Goal: Information Seeking & Learning: Find specific fact

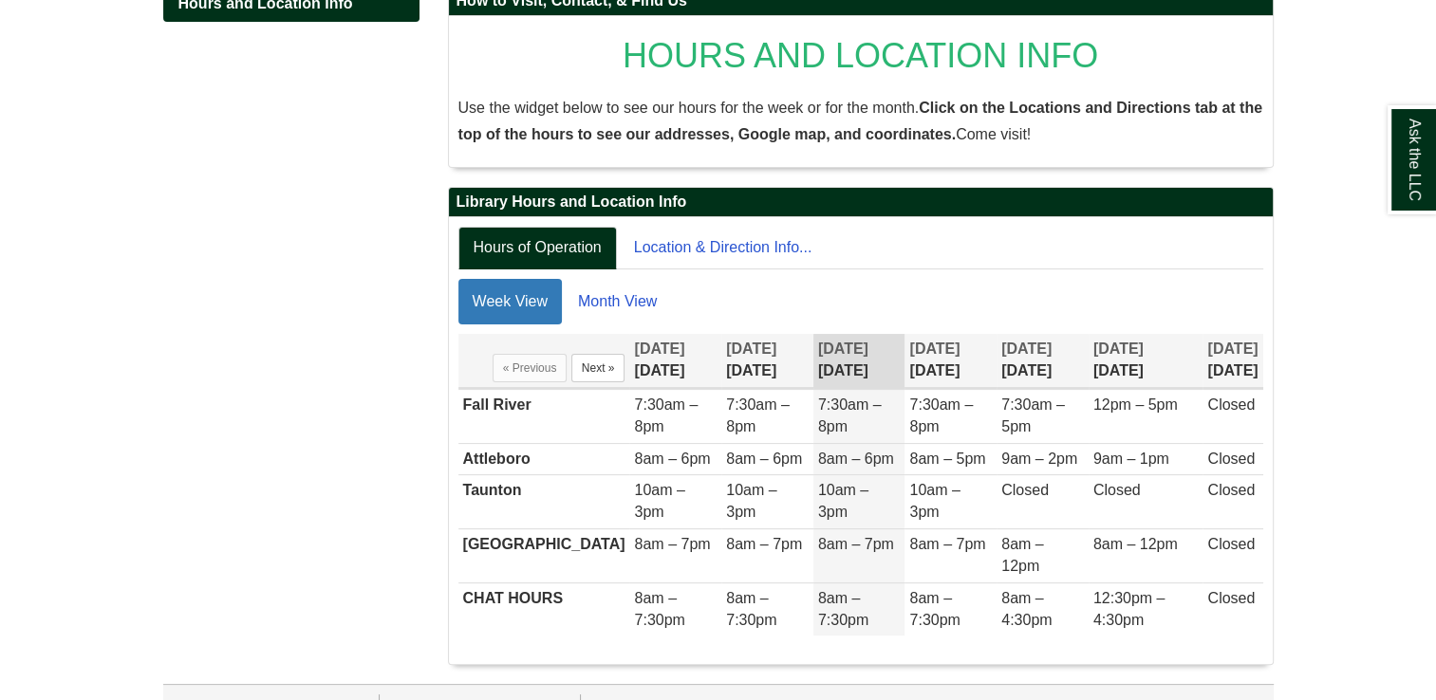
scroll to position [319, 0]
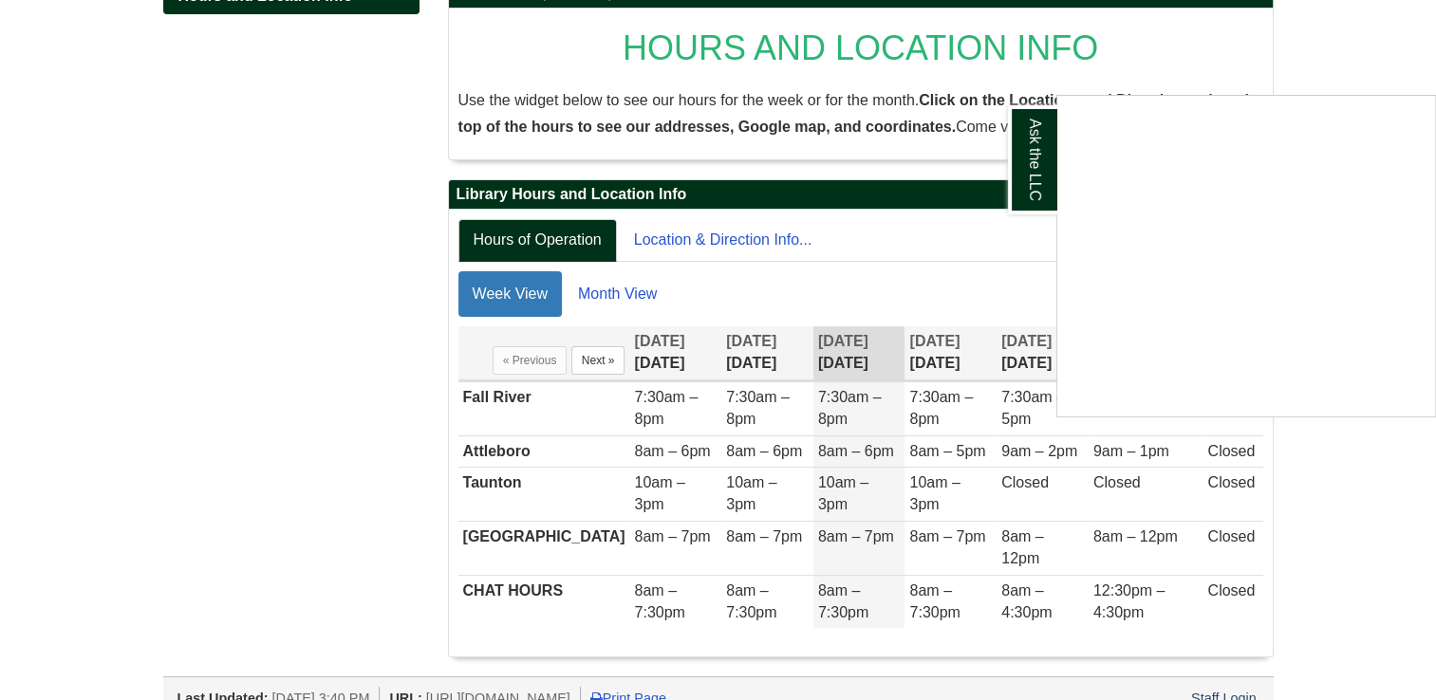
click at [266, 184] on div "Ask the LLC" at bounding box center [718, 350] width 1436 height 700
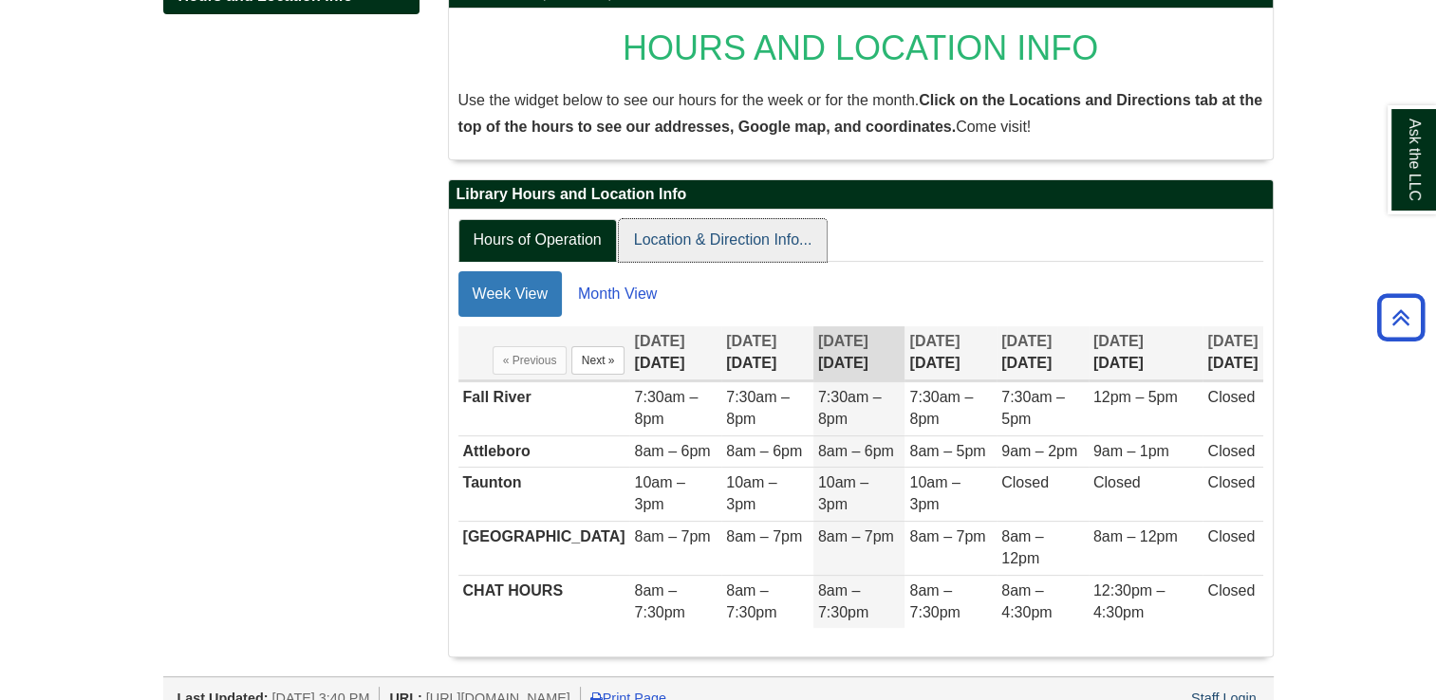
click at [759, 232] on link "Location & Direction Info..." at bounding box center [723, 240] width 209 height 43
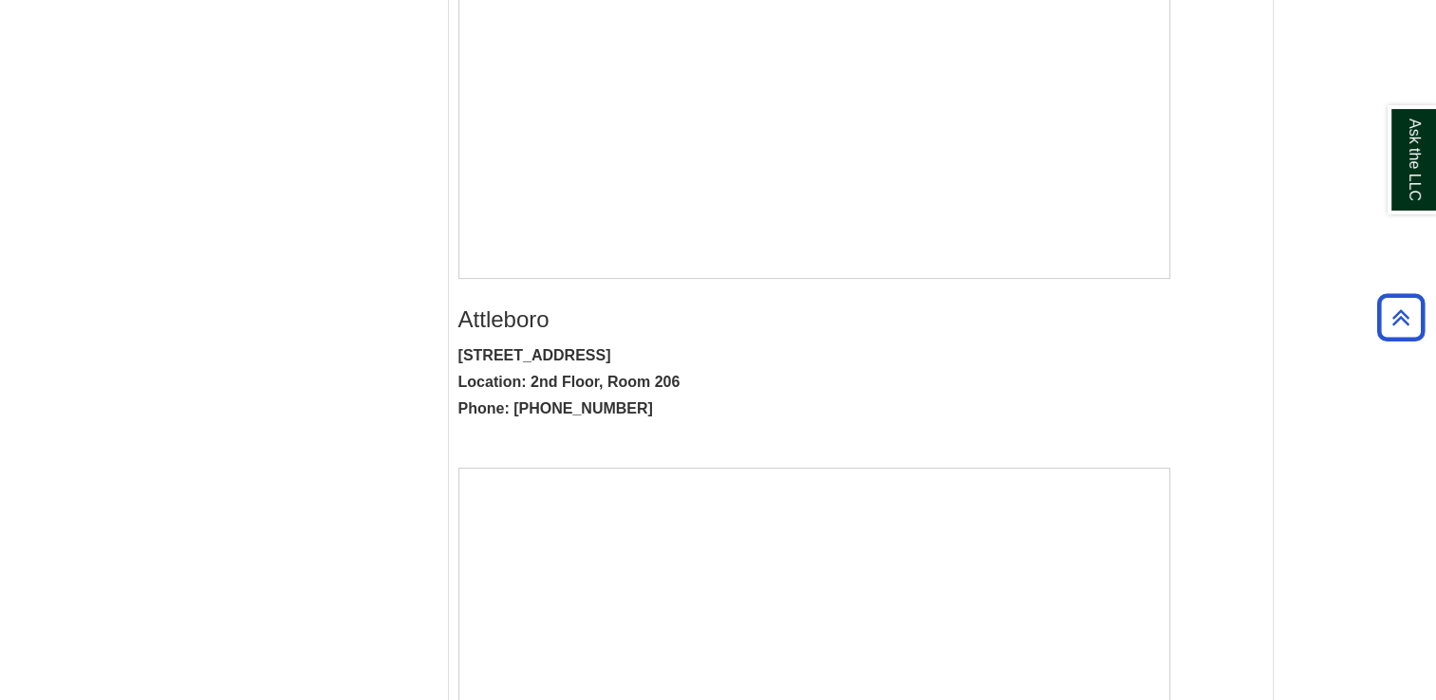
scroll to position [888, 0]
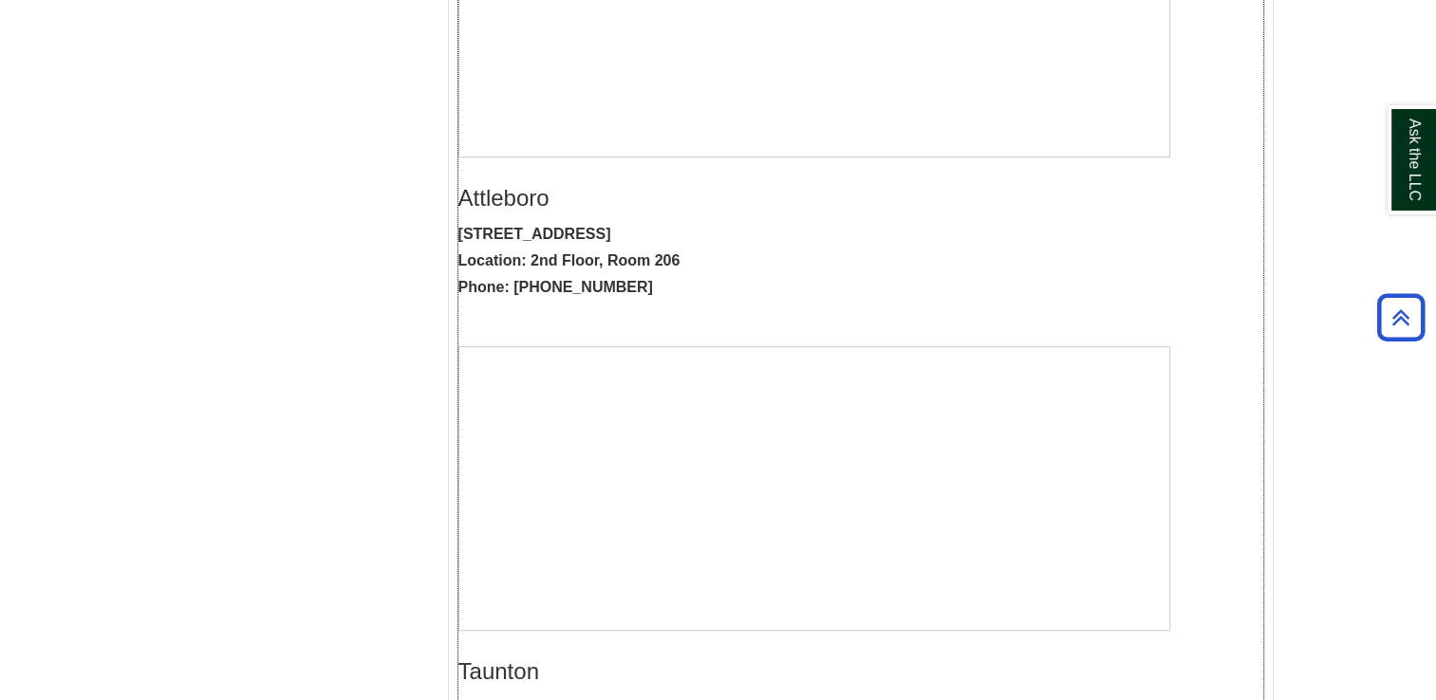
drag, startPoint x: 532, startPoint y: 255, endPoint x: 744, endPoint y: 253, distance: 212.6
click at [744, 253] on p "[STREET_ADDRESS] Location: [GEOGRAPHIC_DATA] 206 Phone: [PHONE_NUMBER]" at bounding box center [860, 261] width 805 height 80
copy strong "2nd Floor, Room 206"
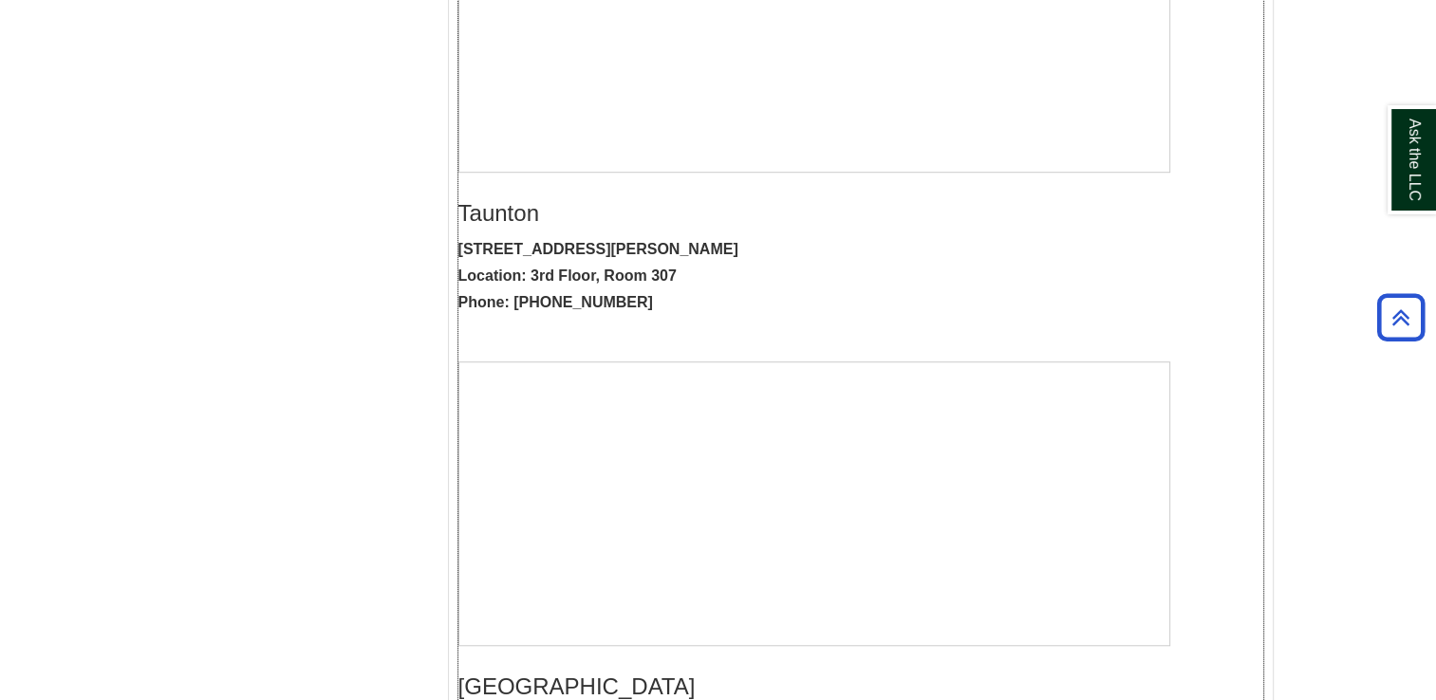
scroll to position [1363, 0]
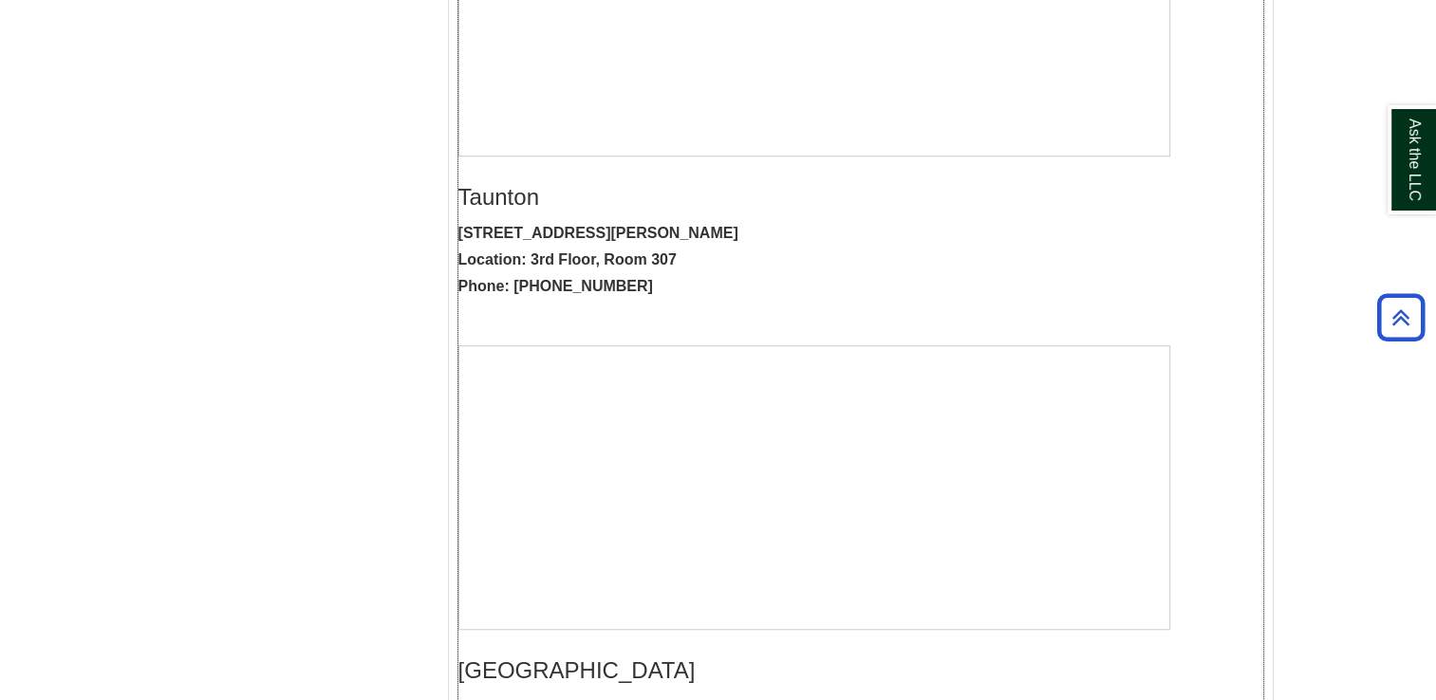
drag, startPoint x: 528, startPoint y: 255, endPoint x: 691, endPoint y: 252, distance: 163.3
click at [691, 252] on p "[STREET_ADDRESS][PERSON_NAME] Location: [GEOGRAPHIC_DATA] 307 Phone: [PHONE_NUM…" at bounding box center [860, 260] width 805 height 80
copy strong "3rd Floor, Room 307"
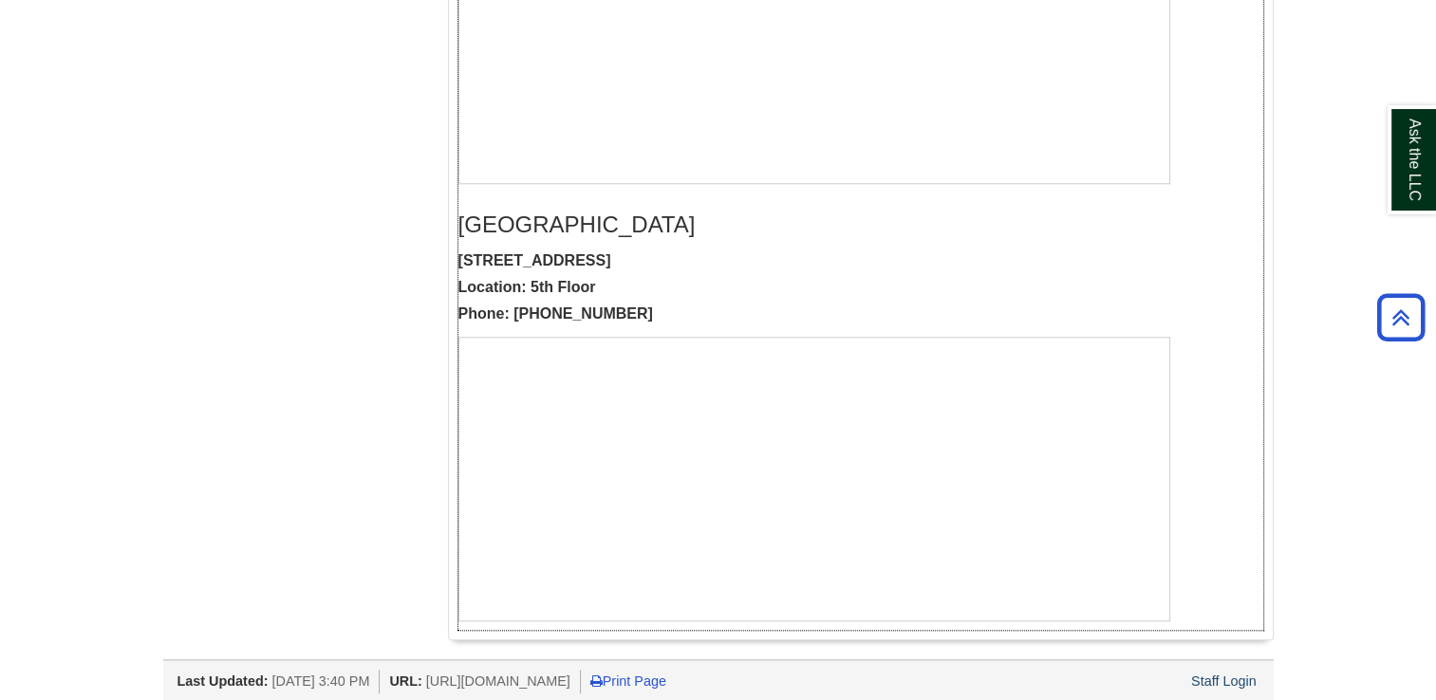
scroll to position [1811, 0]
drag, startPoint x: 529, startPoint y: 277, endPoint x: 619, endPoint y: 282, distance: 90.3
click at [619, 282] on p "[STREET_ADDRESS] Location: 5th Floor Phone: [PHONE_NUMBER]" at bounding box center [860, 286] width 805 height 80
copy strong "5th Floor"
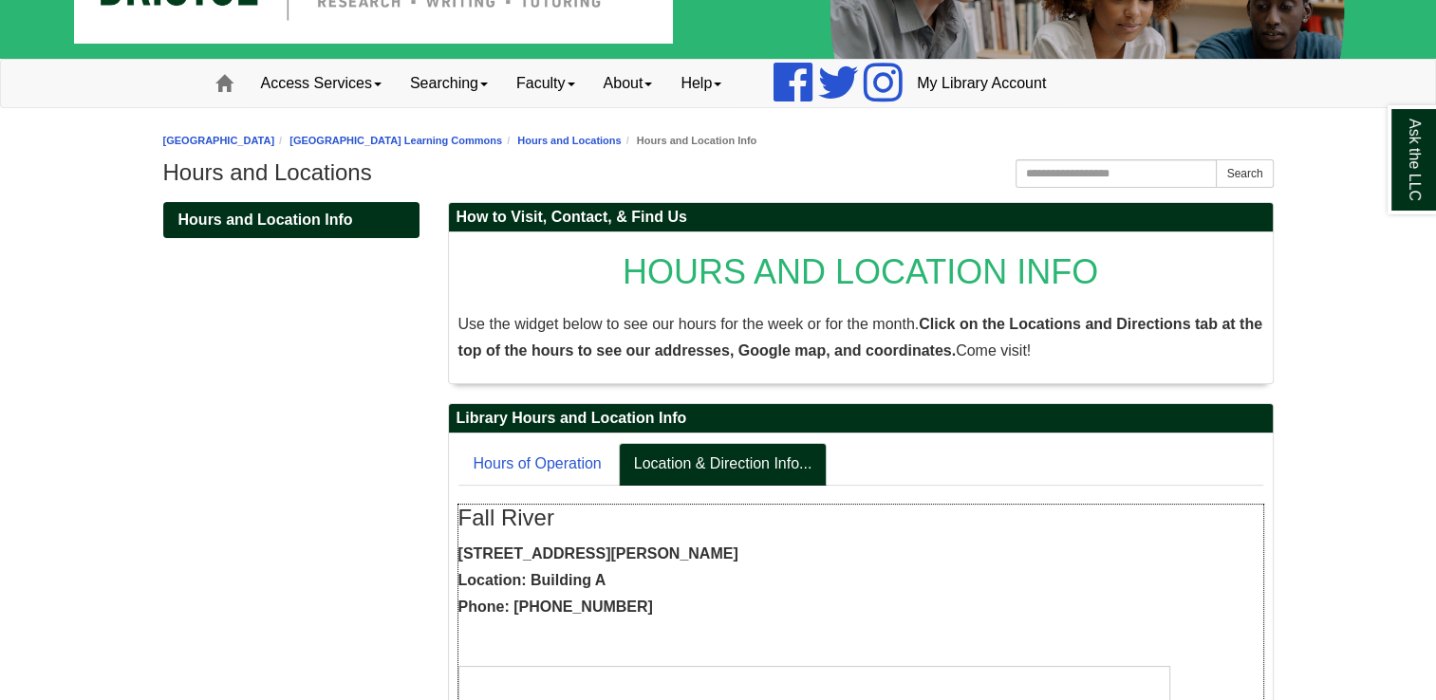
scroll to position [0, 0]
